Goal: Transaction & Acquisition: Purchase product/service

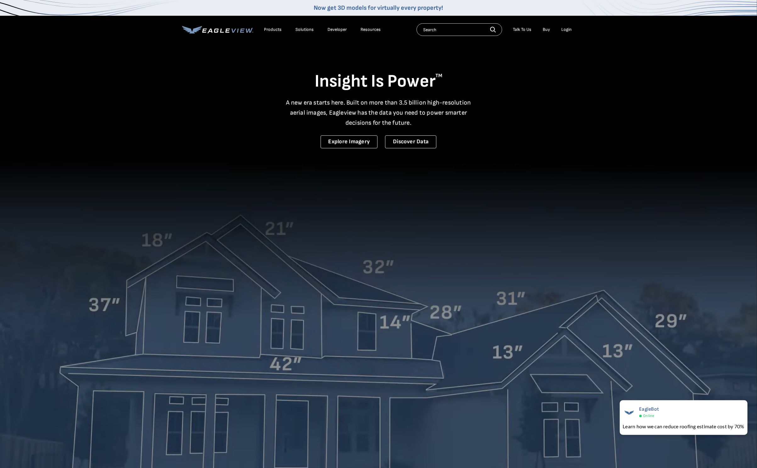
click at [565, 28] on div "Login" at bounding box center [567, 30] width 10 height 6
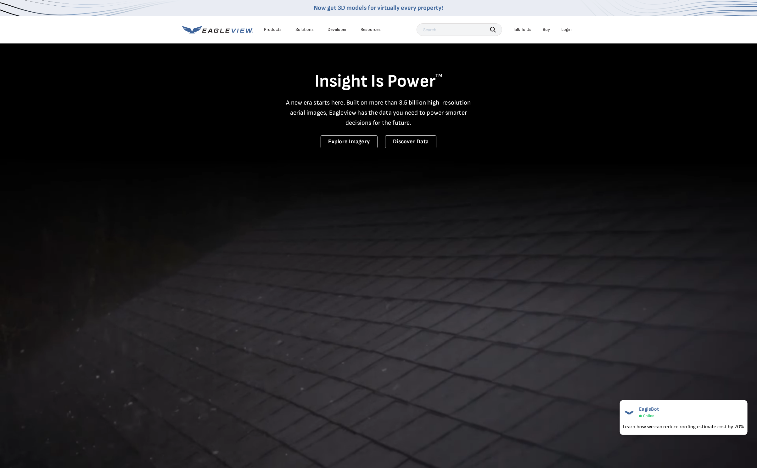
click at [570, 32] on div "Login" at bounding box center [567, 30] width 10 height 6
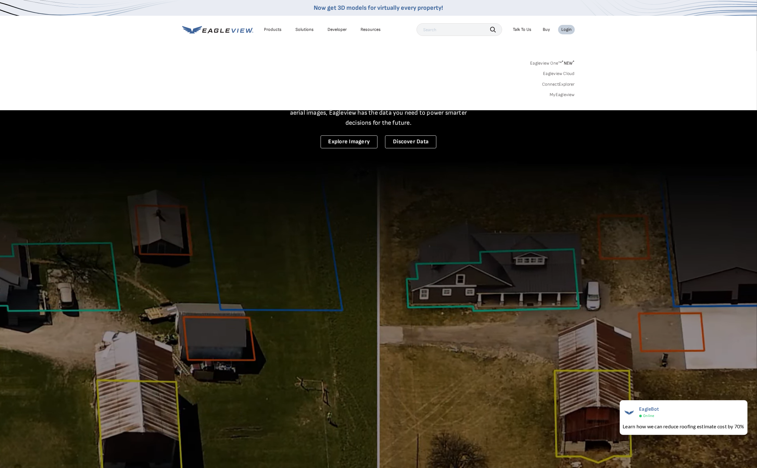
click at [563, 97] on link "MyEagleview" at bounding box center [562, 95] width 25 height 6
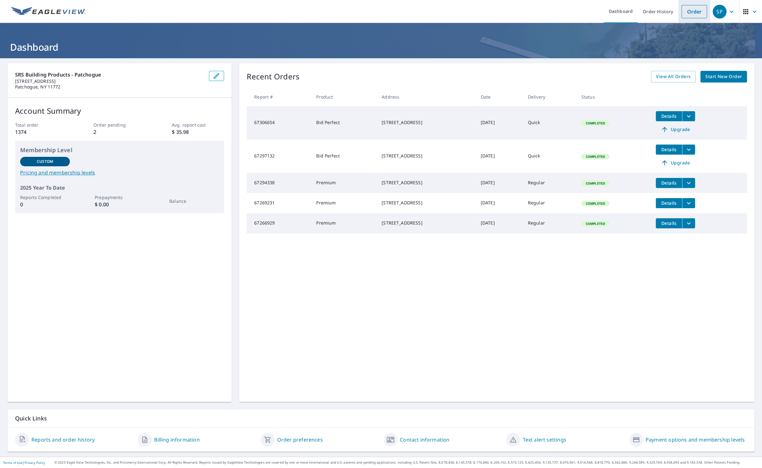
click at [691, 16] on link "Order" at bounding box center [694, 11] width 25 height 13
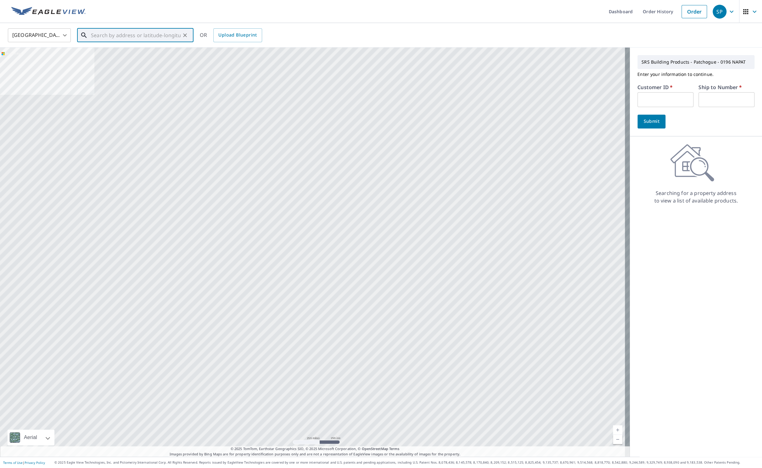
click at [150, 35] on input "text" at bounding box center [136, 35] width 90 height 18
paste input "444 St James St Holbrook, NY 11741"
click at [145, 49] on li "444 Saint James St Holbrook, NY 11741" at bounding box center [135, 56] width 116 height 21
type input "444 Saint James St Holbrook, NY 11741"
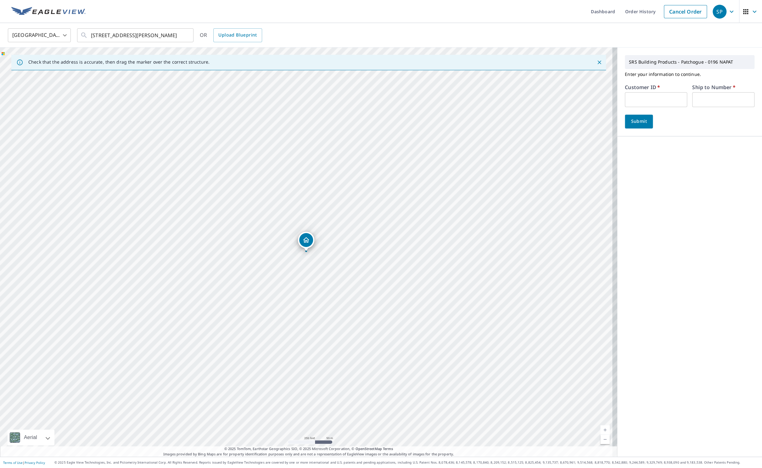
click at [644, 97] on input "text" at bounding box center [656, 99] width 62 height 15
type input "SIX197"
click at [694, 95] on input "text" at bounding box center [723, 99] width 62 height 15
type input "1"
click at [630, 119] on span "Submit" at bounding box center [639, 121] width 18 height 8
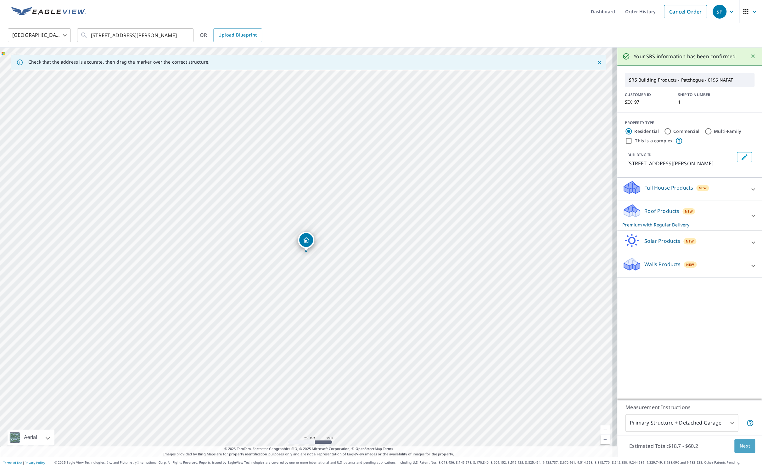
click at [740, 444] on span "Next" at bounding box center [745, 446] width 11 height 8
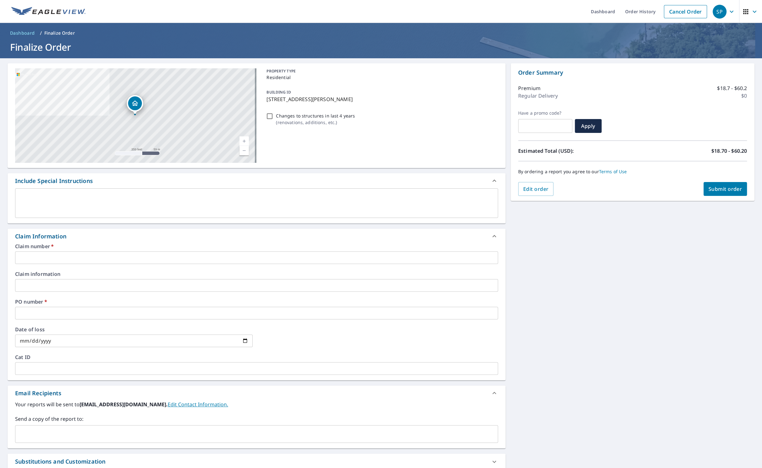
drag, startPoint x: 375, startPoint y: 98, endPoint x: 263, endPoint y: 99, distance: 111.7
click at [264, 99] on div "BUILDING ID 444 Saint James St, Holbrook, NY, 11741" at bounding box center [381, 96] width 234 height 20
checkbox input "true"
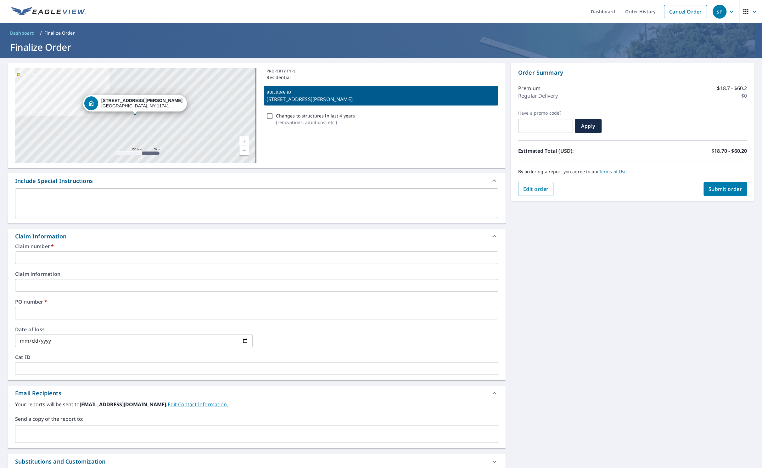
copy p "444 Saint James St, Holbrook, NY, 11741"
drag, startPoint x: 32, startPoint y: 251, endPoint x: 35, endPoint y: 254, distance: 4.0
click at [33, 252] on input "text" at bounding box center [256, 257] width 483 height 13
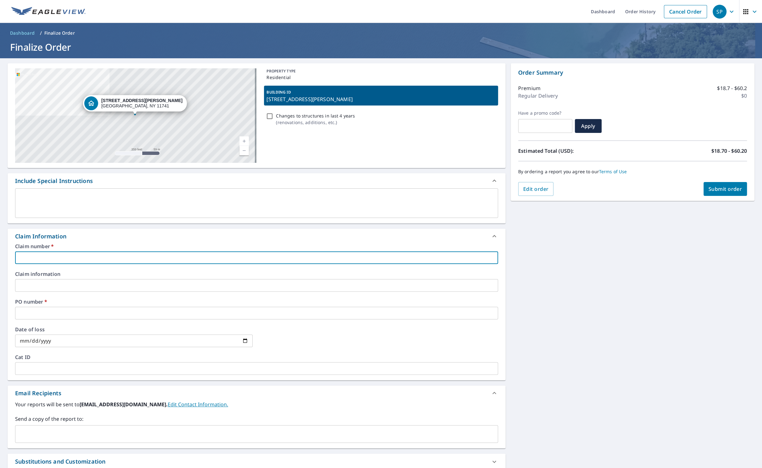
paste input "444 Saint James St, Holbrook, NY, 11741"
type input "444 Saint James St, Holbrook, NY, 11741"
checkbox input "true"
type input "444 Saint James St, Holbrook, NY, 11741"
click at [62, 311] on input "text" at bounding box center [256, 313] width 483 height 13
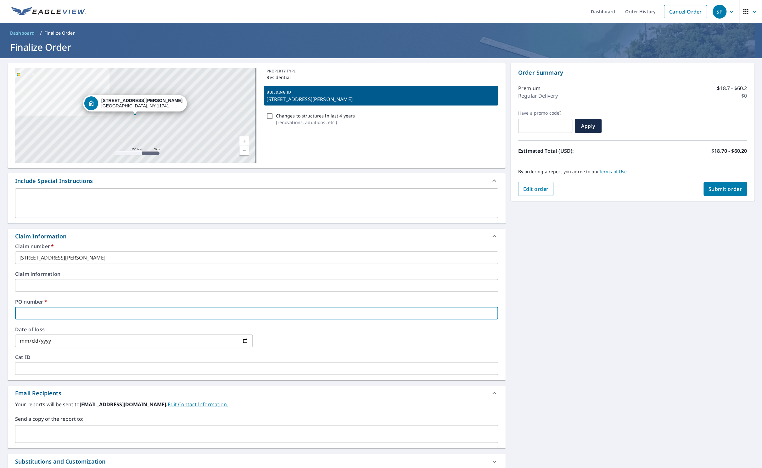
paste input "444 Saint James St, Holbrook, NY, 11741"
type input "444 Saint James St, Holbrook, NY, 11741"
checkbox input "true"
type input "444 Saint James St, Holbrook, NY, 11741"
click at [43, 430] on input "text" at bounding box center [252, 434] width 468 height 12
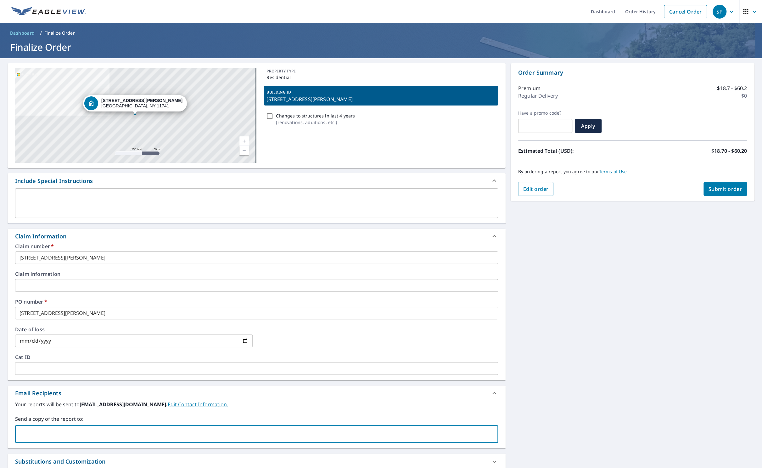
type input "tj.sawyer@nationalroofingsupplies.com"
click at [713, 188] on span "Submit order" at bounding box center [726, 188] width 34 height 7
checkbox input "true"
